Goal: Information Seeking & Learning: Check status

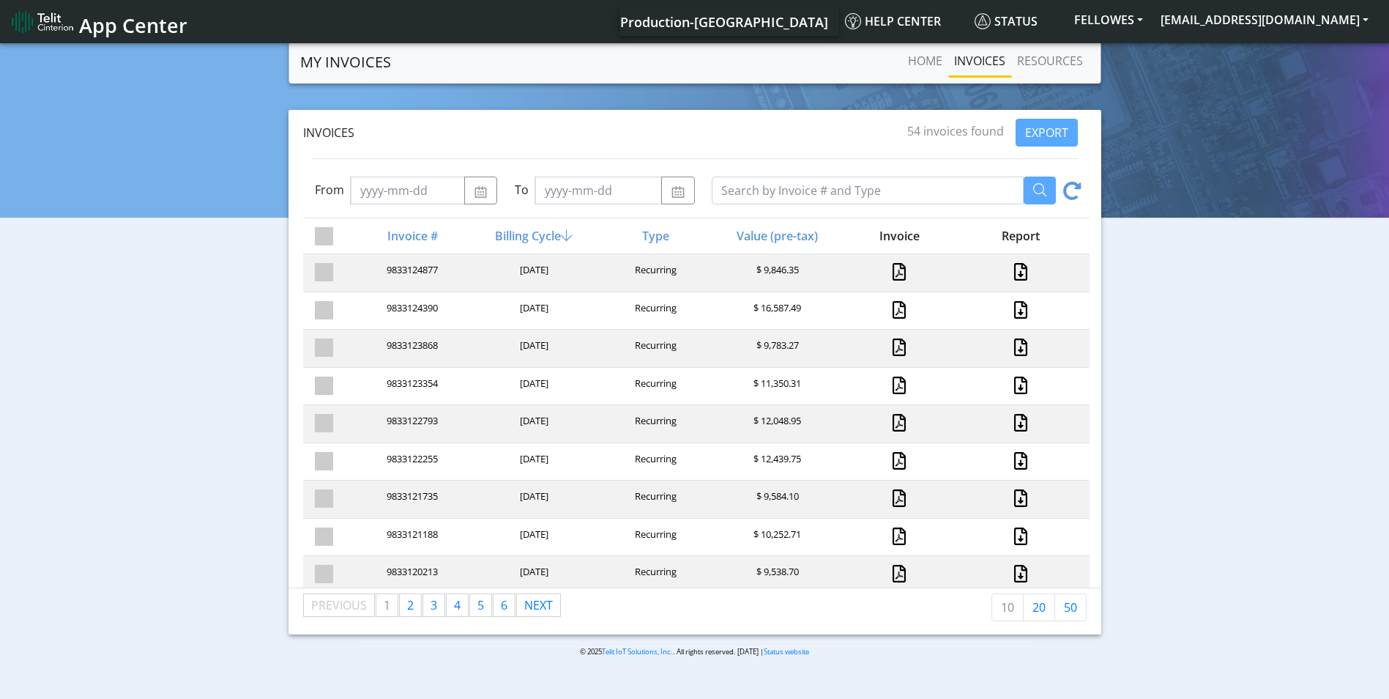
click at [48, 26] on img at bounding box center [43, 21] width 62 height 23
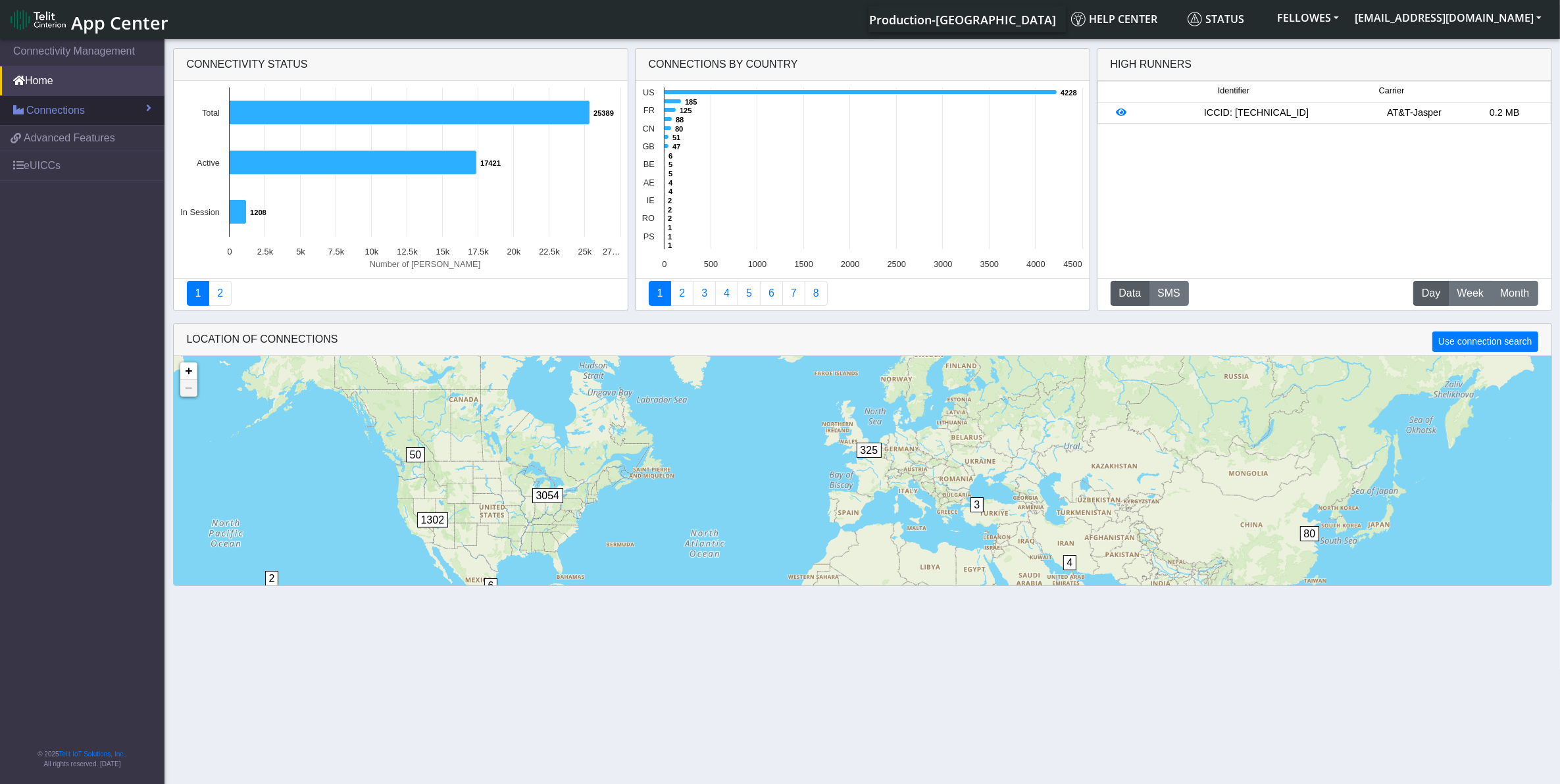
click at [105, 112] on link "Connections" at bounding box center [82, 110] width 164 height 29
click at [111, 131] on link "List" at bounding box center [82, 138] width 164 height 28
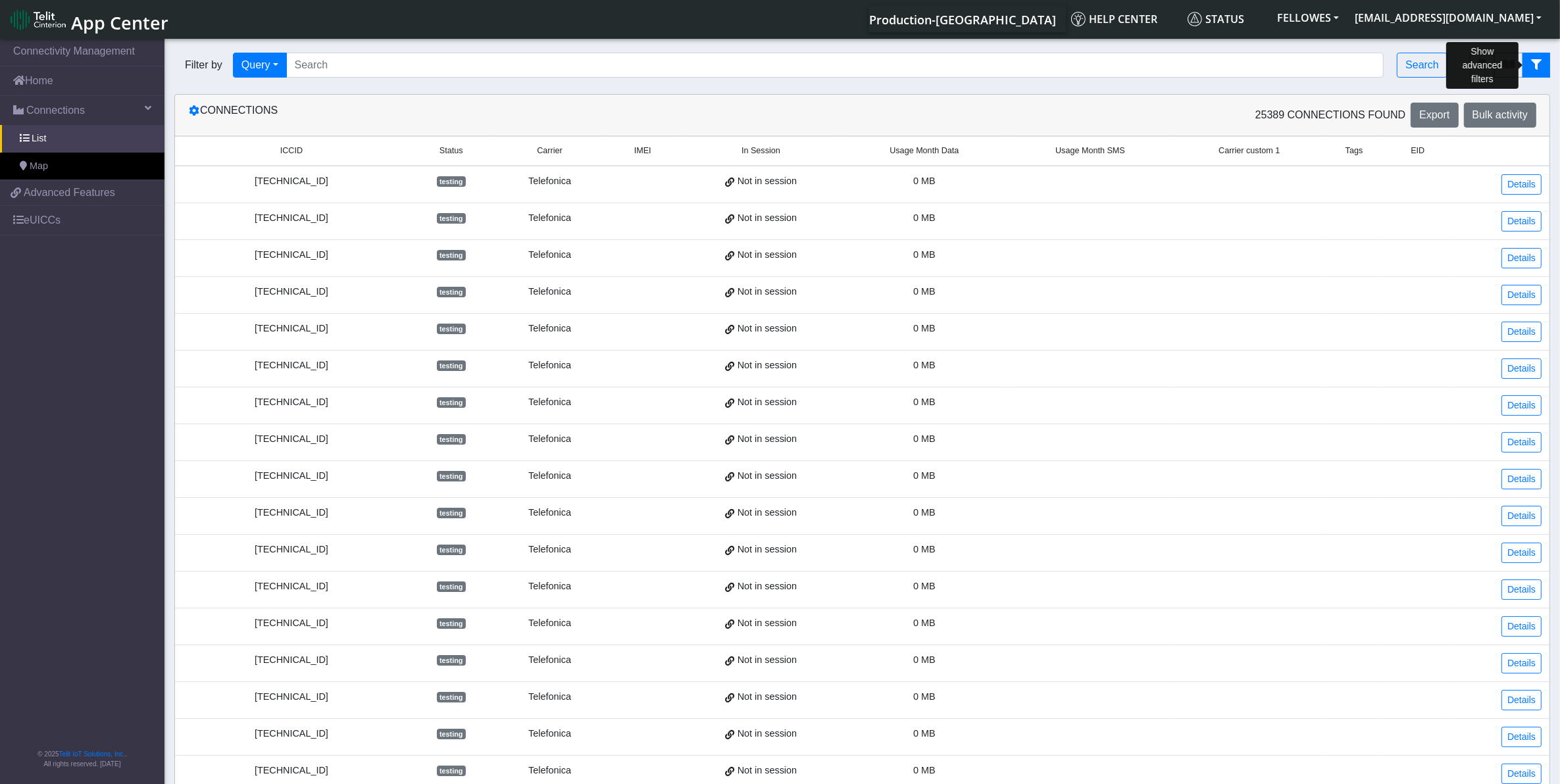
click at [1547, 64] on button "fitlers menu" at bounding box center [1537, 66] width 28 height 25
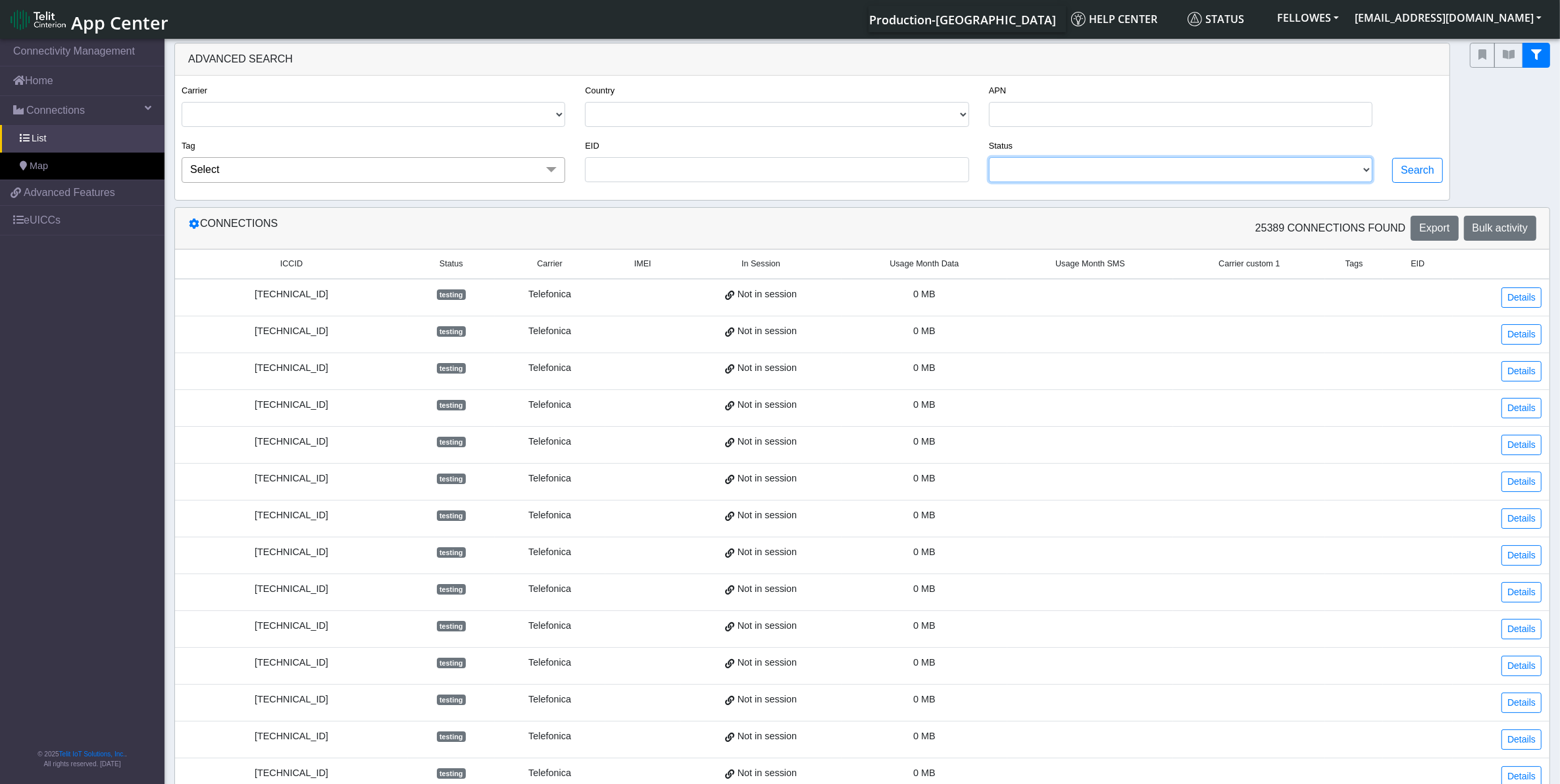
click at [1121, 180] on select "ACTIVATED DEACTIVATED TESTING READY RETIRED" at bounding box center [1181, 170] width 384 height 25
select select "activated"
click at [989, 160] on select "ACTIVATED DEACTIVATED TESTING READY RETIRED" at bounding box center [1181, 170] width 384 height 25
click at [1408, 179] on button "Search" at bounding box center [1418, 171] width 50 height 25
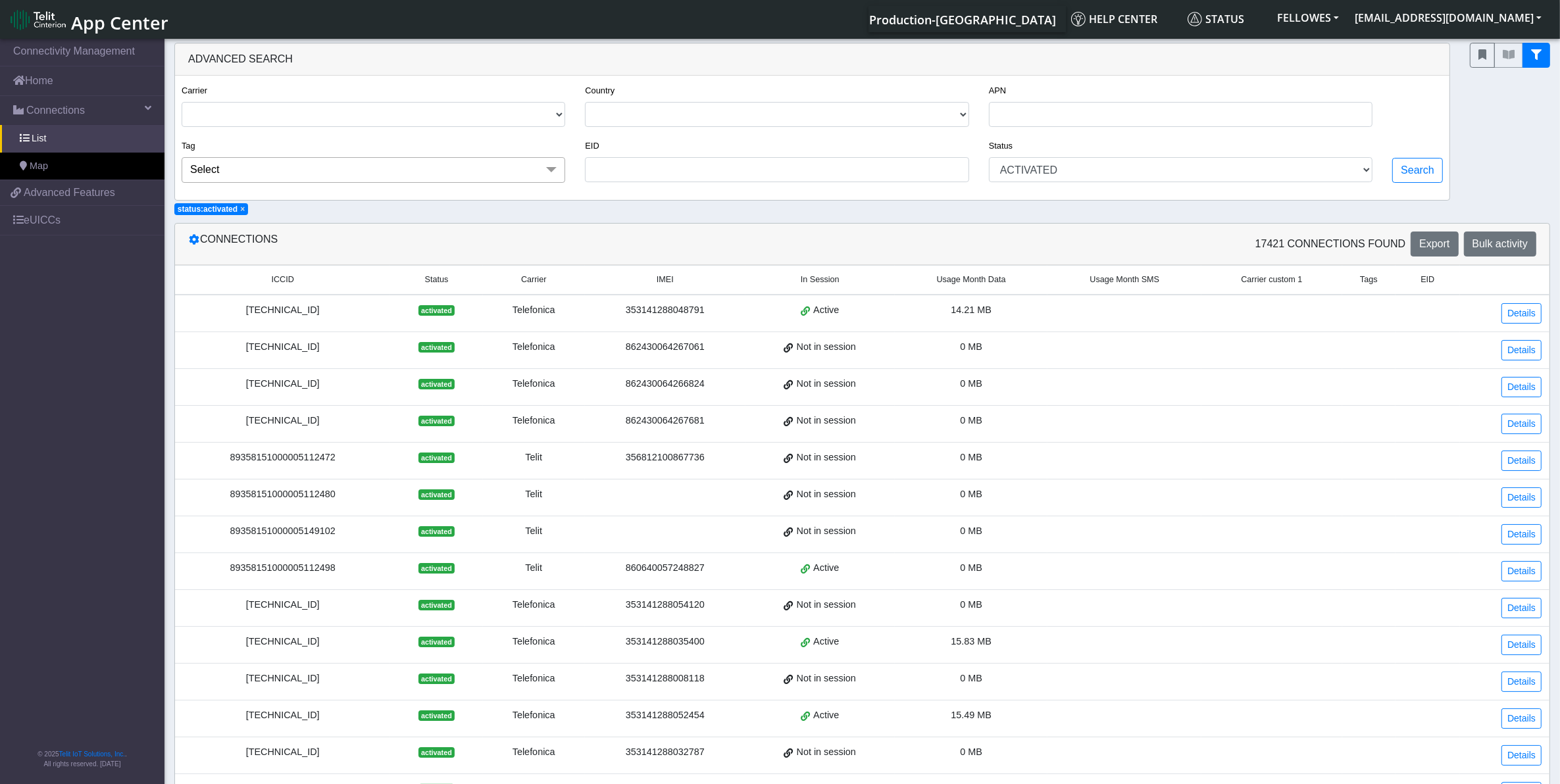
click at [961, 284] on span "Usage Month Data" at bounding box center [971, 280] width 69 height 13
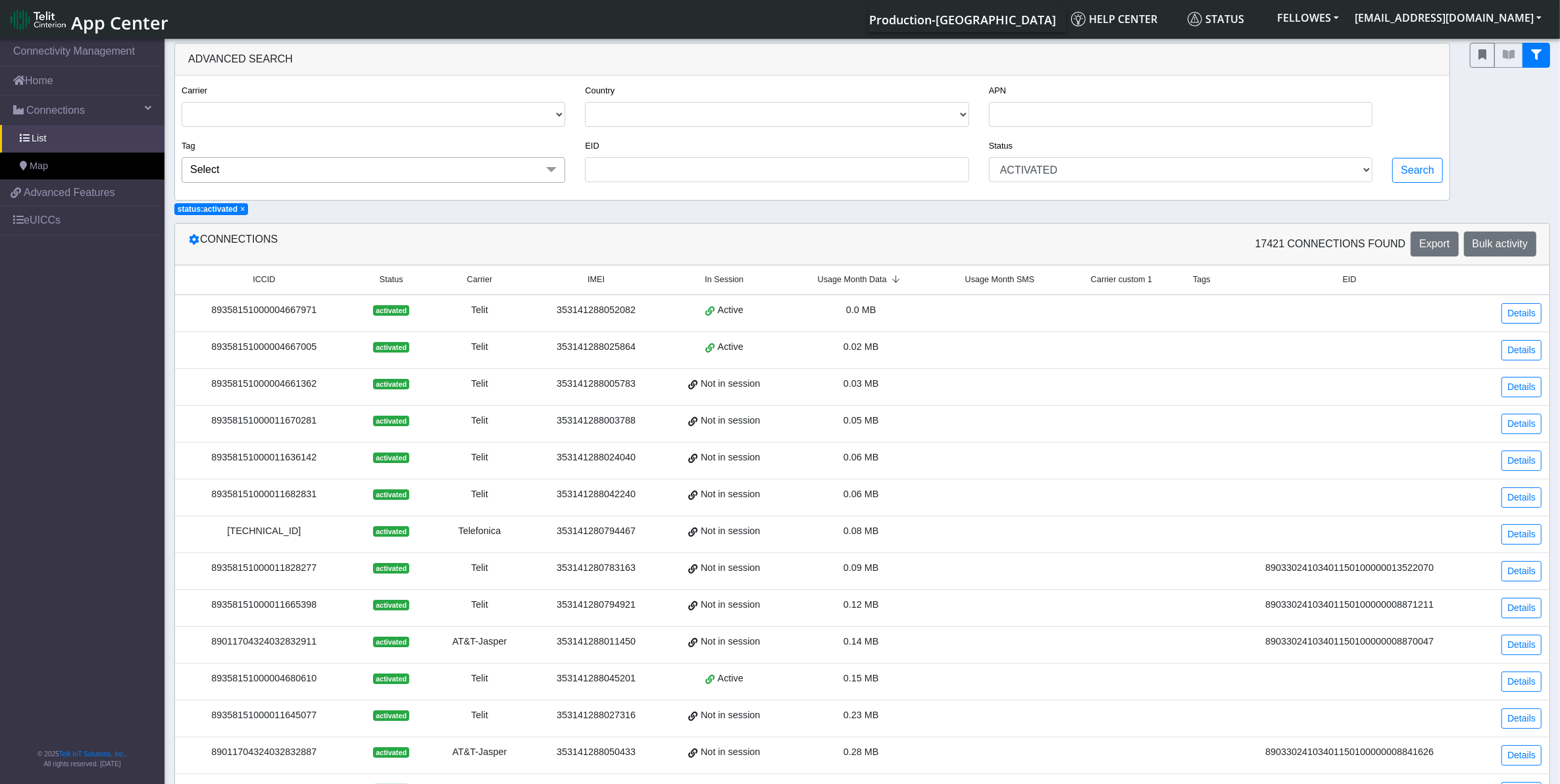
click at [882, 283] on span "Usage Month Data" at bounding box center [852, 280] width 69 height 13
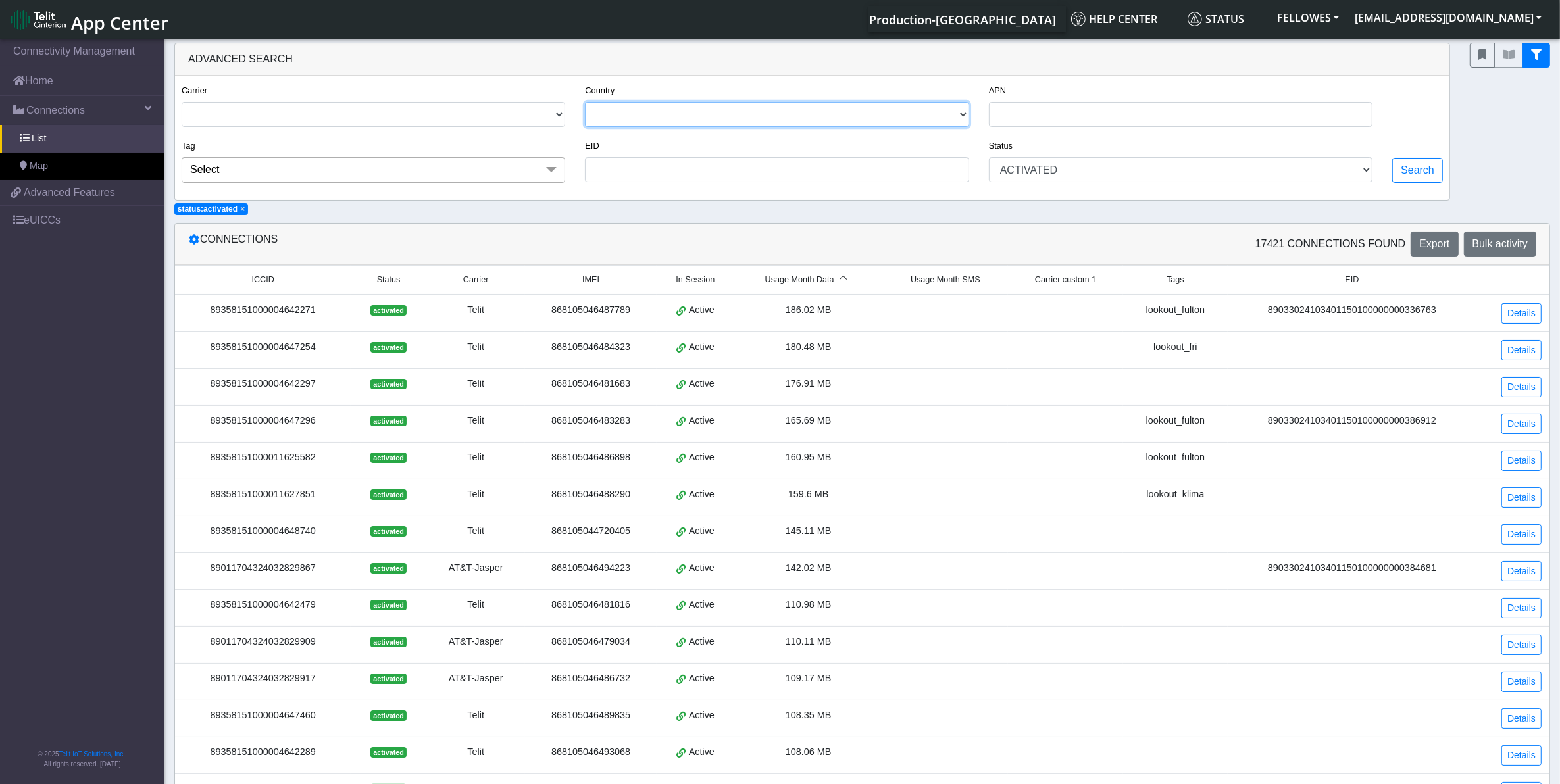
click at [728, 119] on select "USA CANADA FRANCE NETHERLANDS CHINA ITALY UNITED KINGDOM MEXICO BELGIUM CZECHIA…" at bounding box center [776, 115] width 384 height 25
select select "ca"
click at [586, 103] on select "USA CANADA FRANCE NETHERLANDS CHINA ITALY UNITED KINGDOM MEXICO BELGIUM CZECHIA…" at bounding box center [776, 115] width 384 height 25
click at [1420, 163] on button "Search" at bounding box center [1418, 171] width 50 height 25
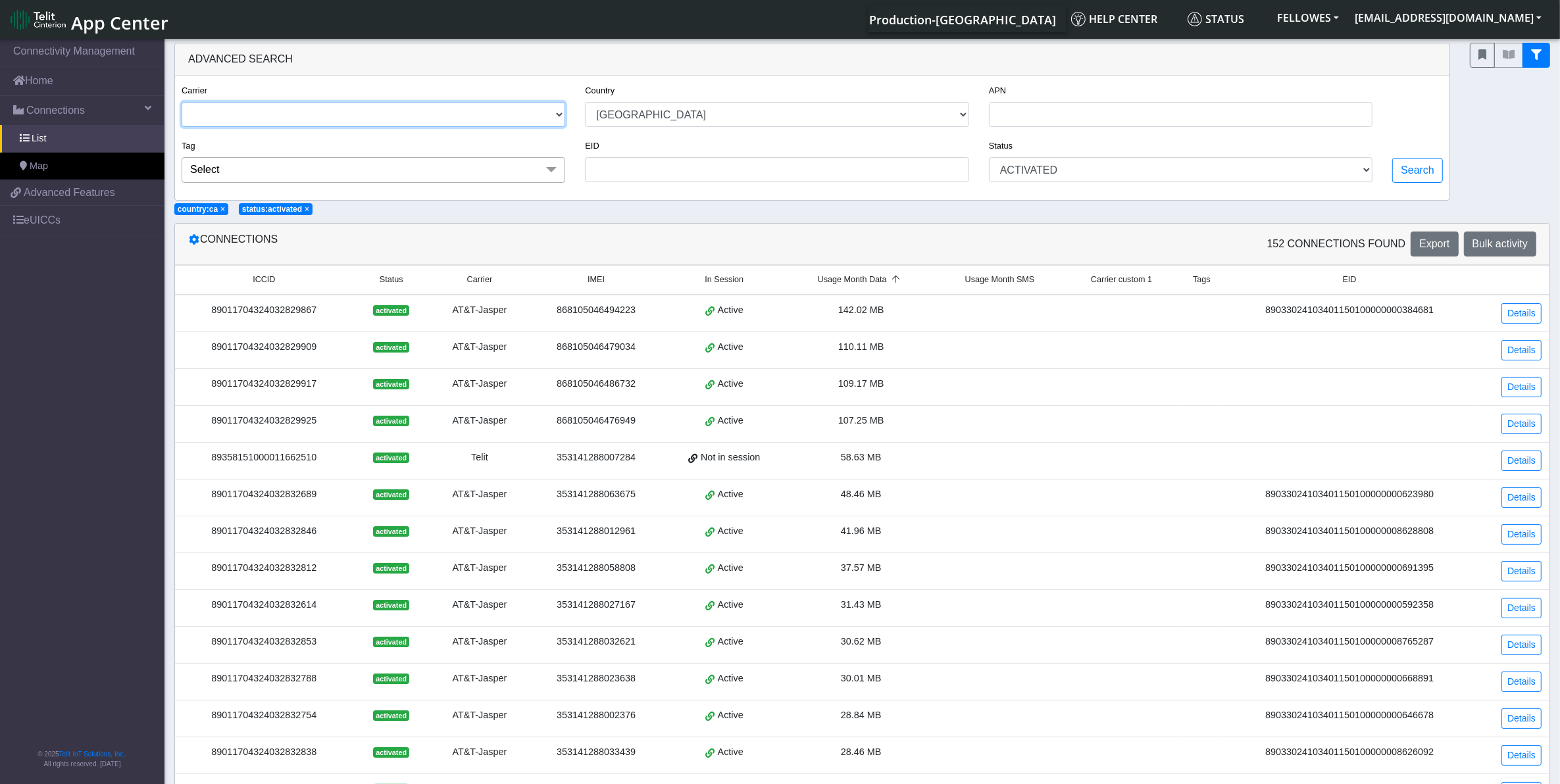
click at [364, 117] on select "TELIT AT&T-JASPER TELEFONICA" at bounding box center [373, 115] width 384 height 25
select select "telit"
click at [182, 103] on select "TELIT AT&T-JASPER TELEFONICA" at bounding box center [373, 115] width 384 height 25
click at [1397, 171] on button "Search" at bounding box center [1418, 171] width 50 height 25
